Goal: Register for event/course

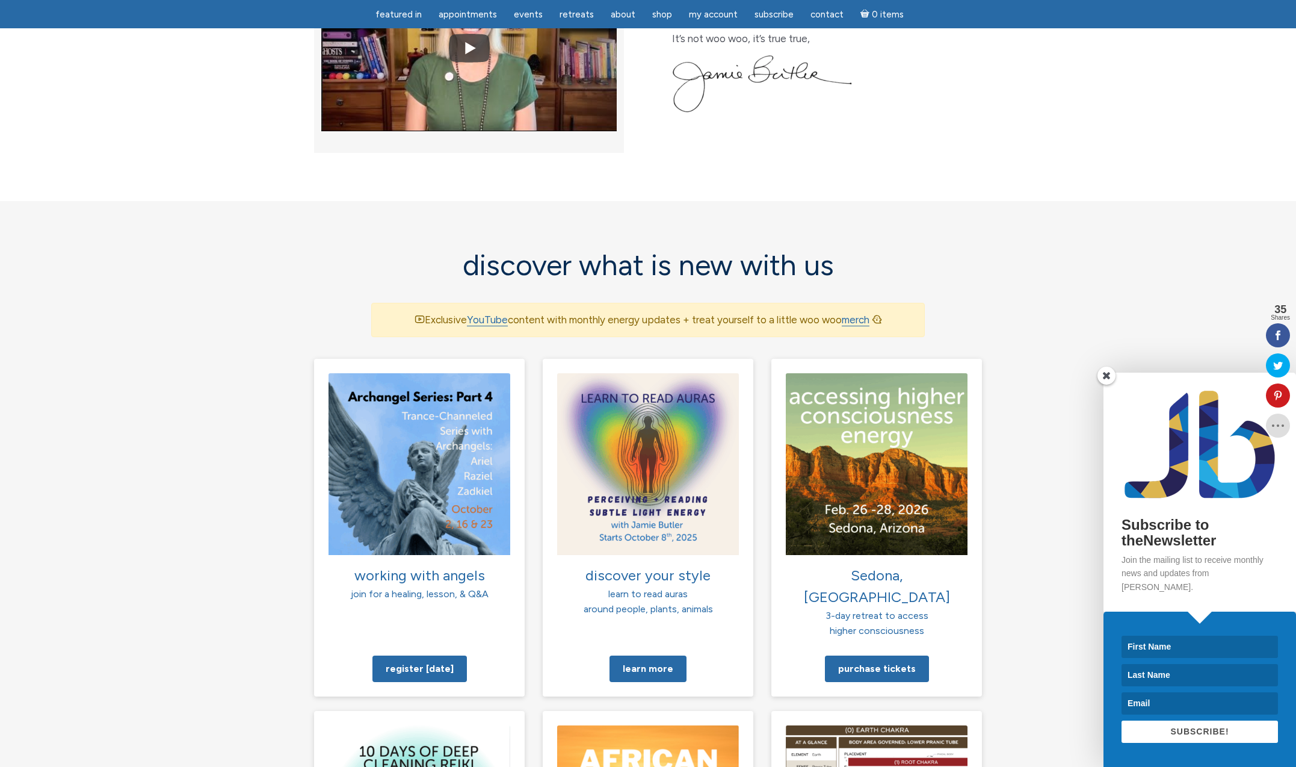
scroll to position [579, 0]
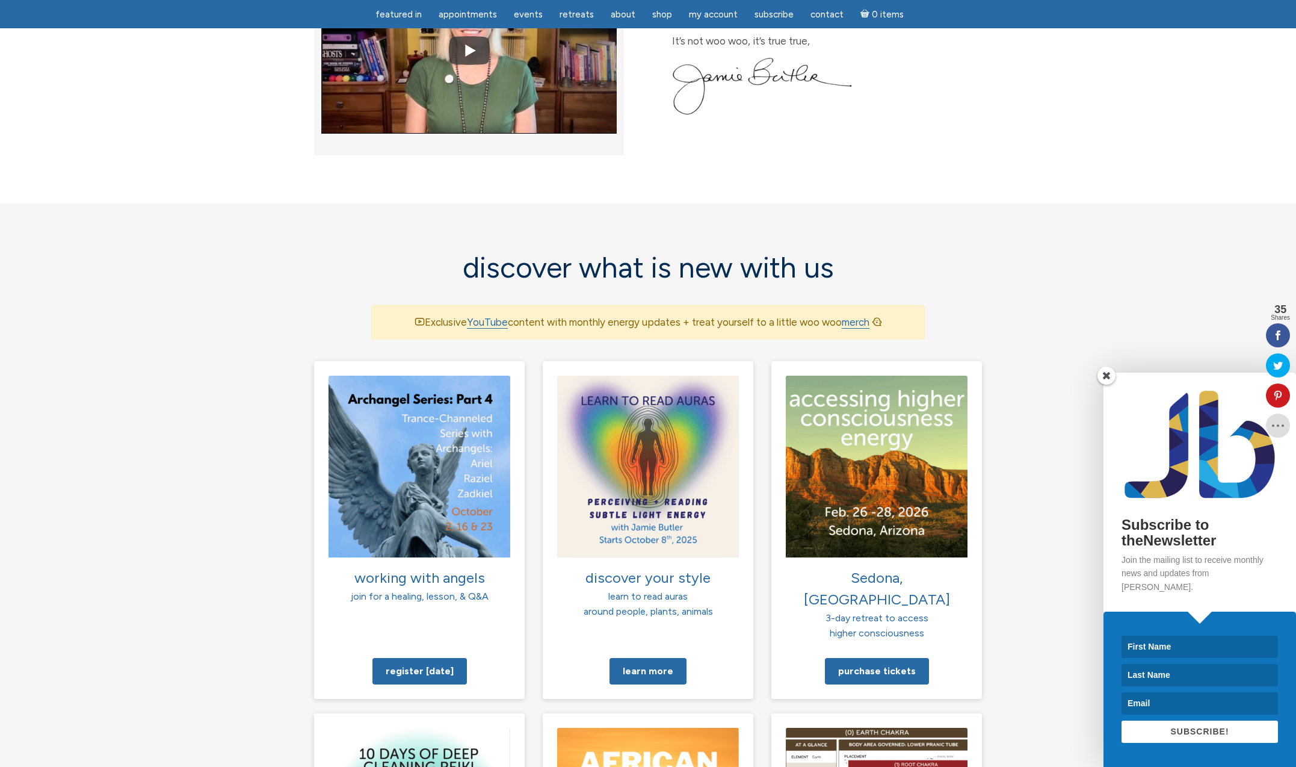
click at [1109, 385] on span at bounding box center [1107, 376] width 18 height 18
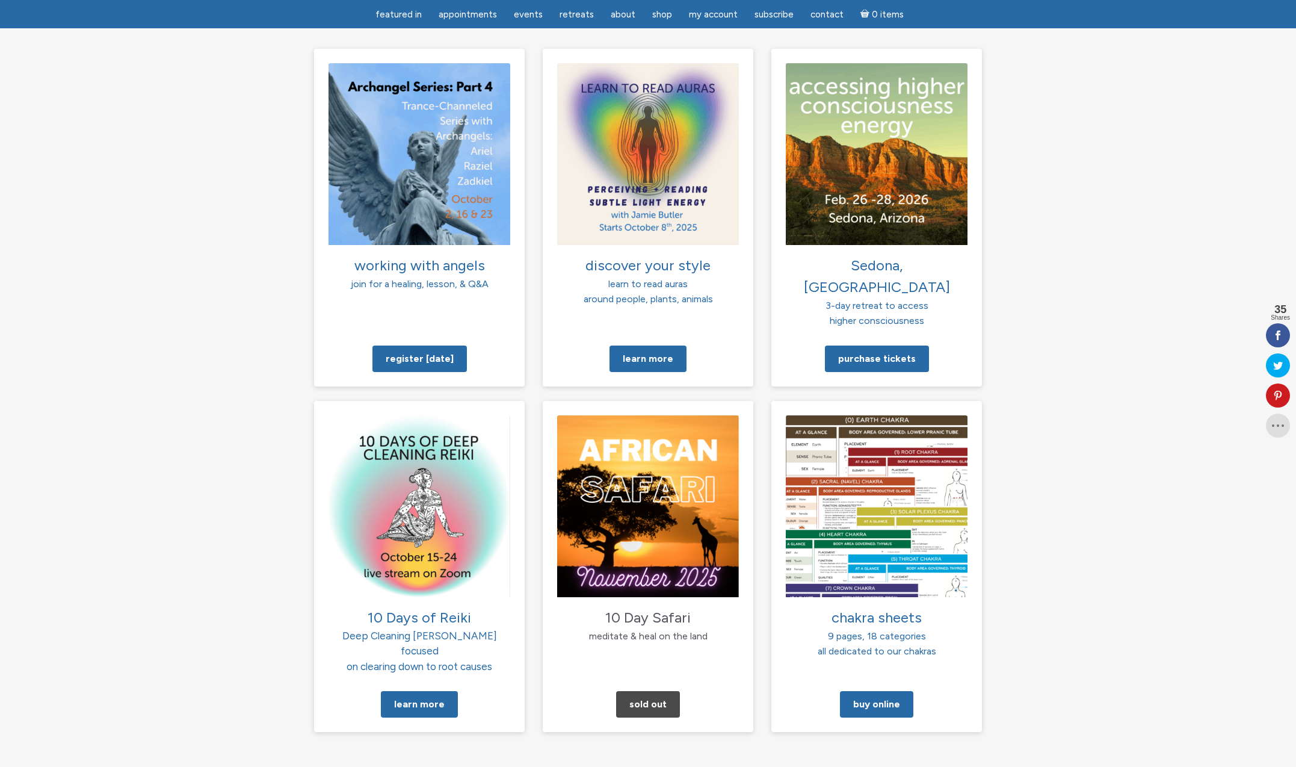
scroll to position [893, 0]
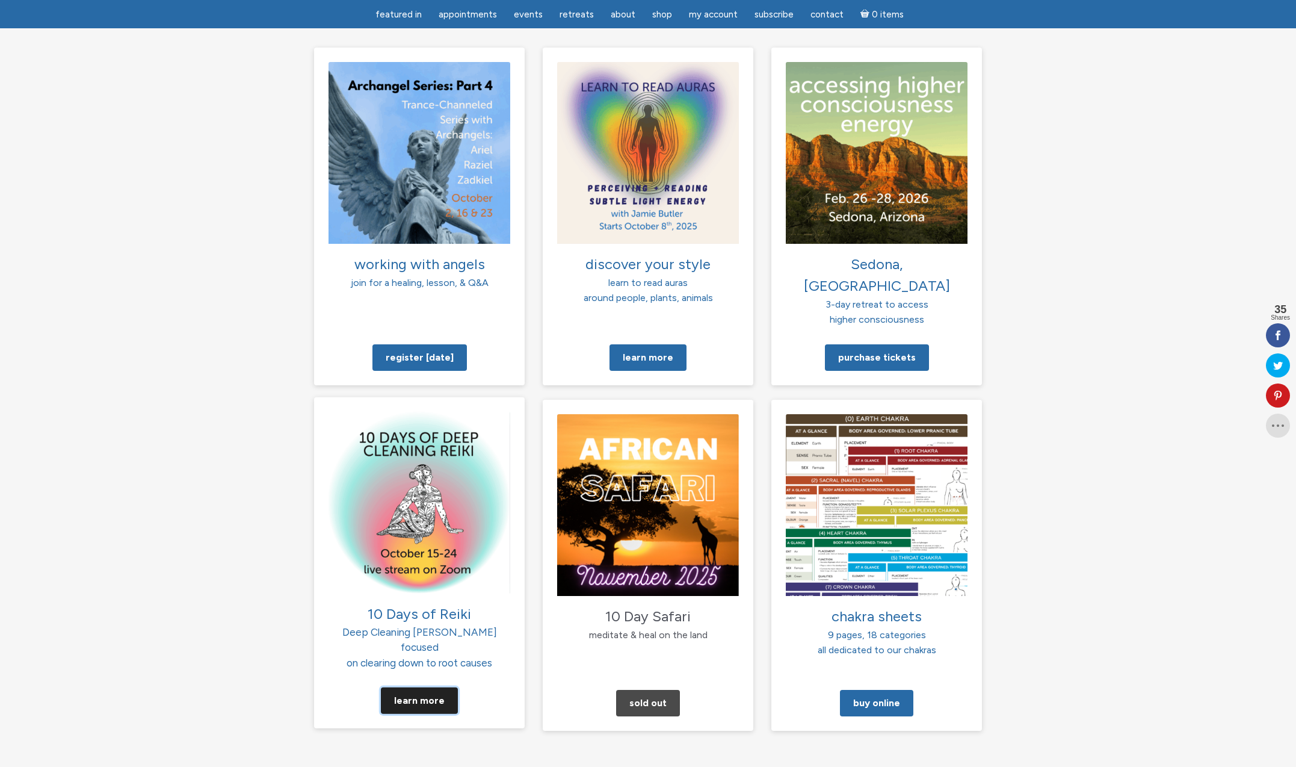
click at [424, 687] on link "Learn More" at bounding box center [419, 700] width 77 height 26
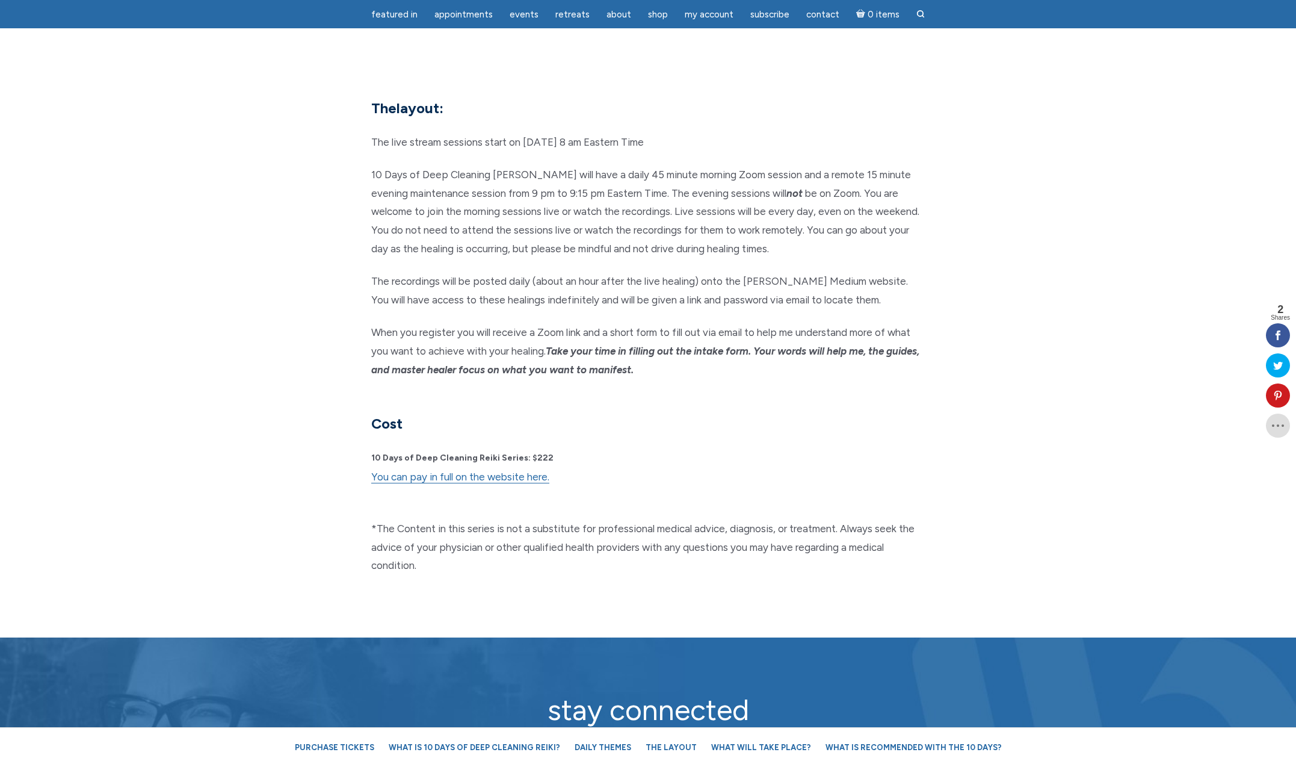
scroll to position [2860, 0]
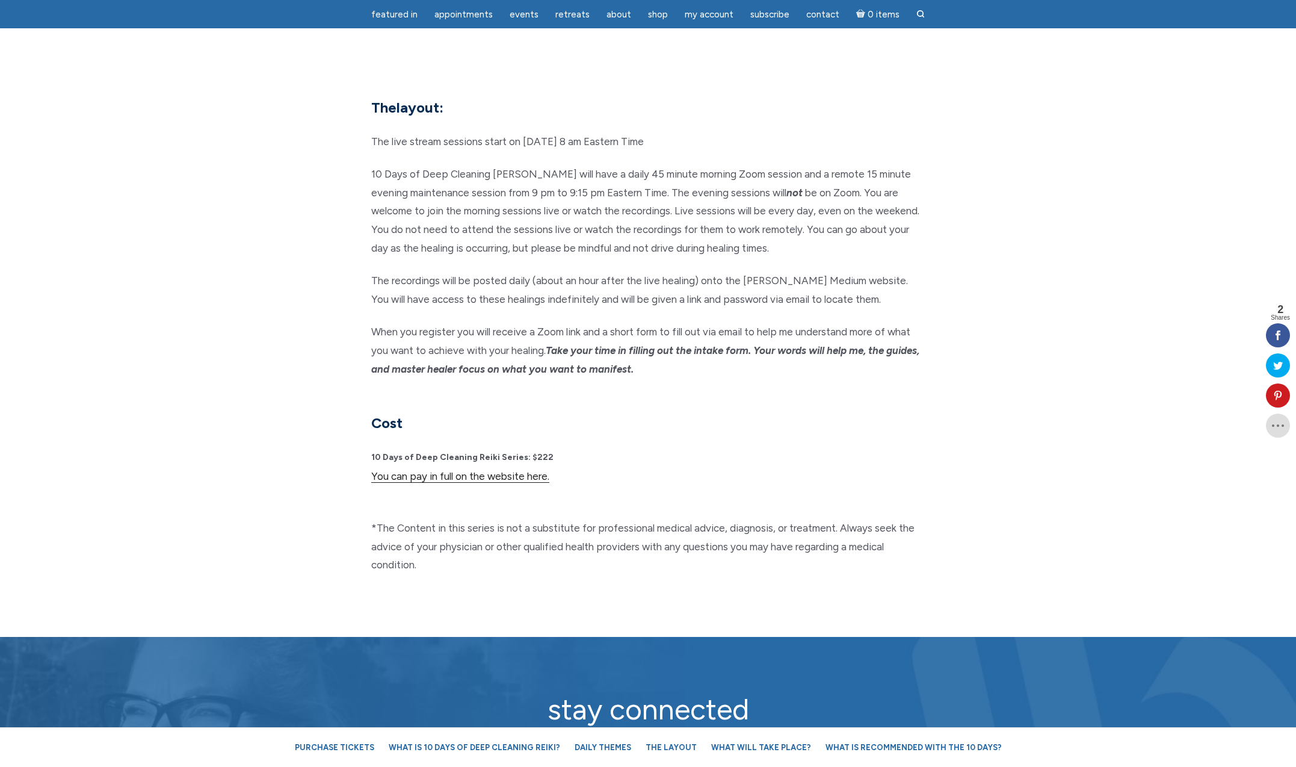
click at [516, 470] on link "You can pay in full on the website here." at bounding box center [460, 476] width 178 height 13
